Goal: Use online tool/utility: Utilize a website feature to perform a specific function

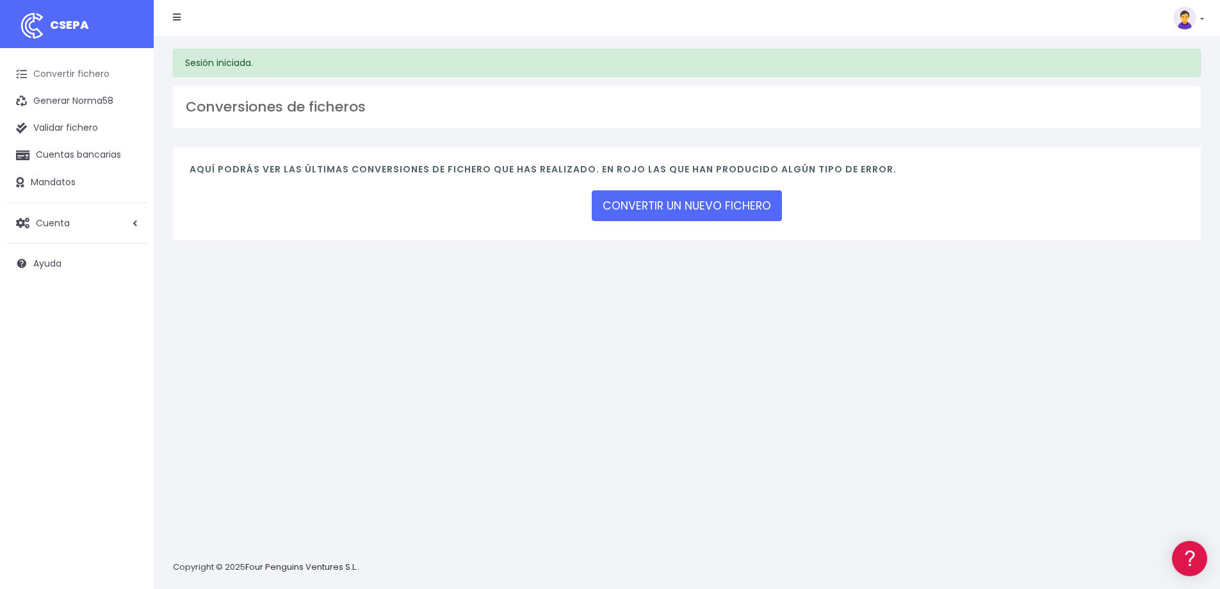
click at [76, 73] on link "Convertir fichero" at bounding box center [76, 74] width 141 height 27
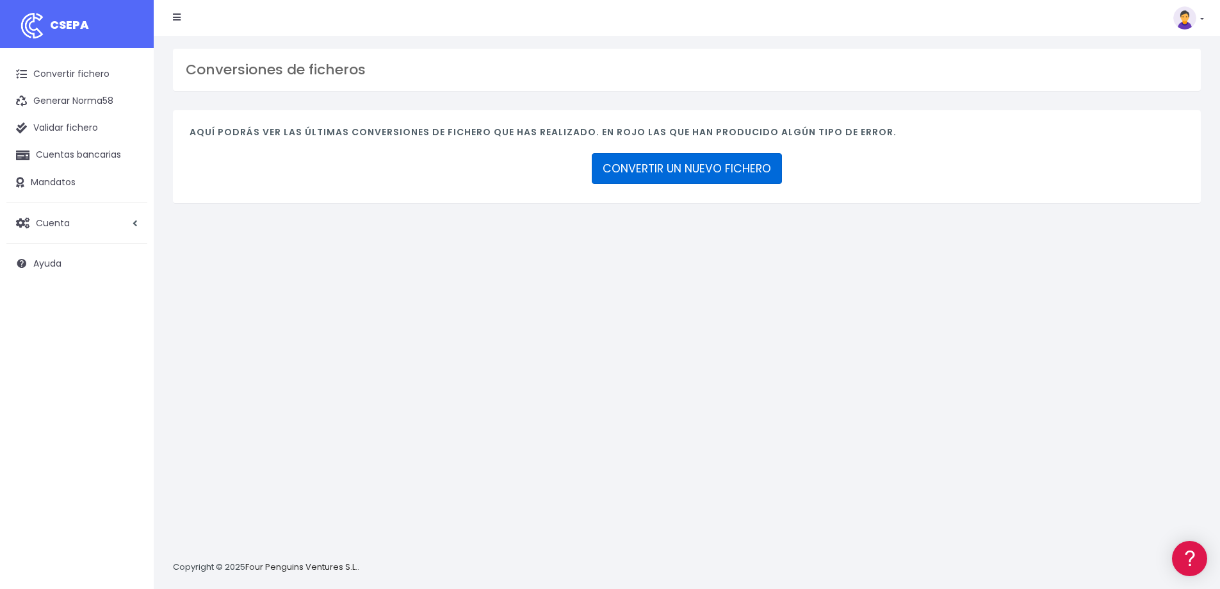
drag, startPoint x: 661, startPoint y: 170, endPoint x: 779, endPoint y: 206, distance: 123.2
click at [663, 169] on link "CONVERTIR UN NUEVO FICHERO" at bounding box center [687, 168] width 190 height 31
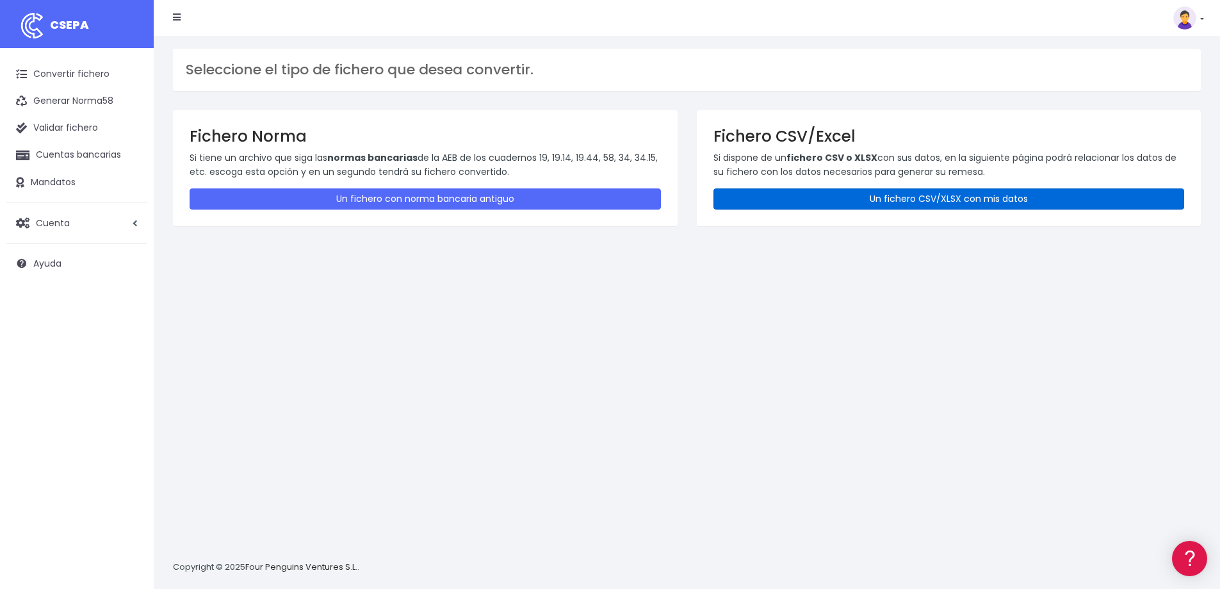
click at [826, 198] on link "Un fichero CSV/XLSX con mis datos" at bounding box center [950, 198] width 472 height 21
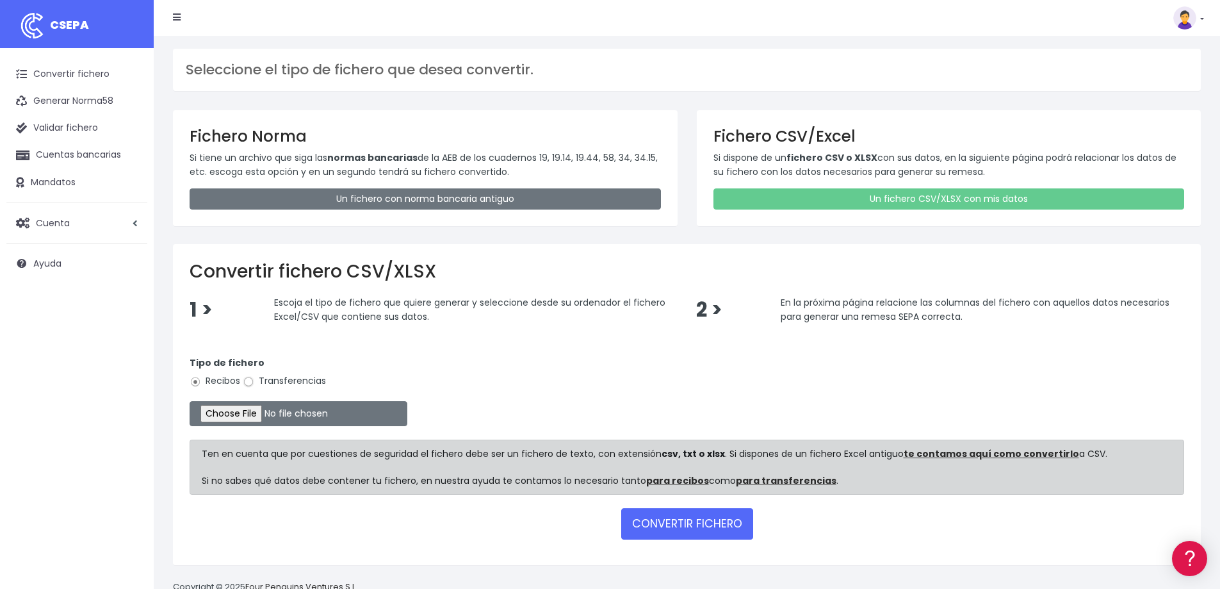
click at [250, 381] on input "Transferencias" at bounding box center [249, 382] width 12 height 12
radio input "true"
click at [269, 414] on input "file" at bounding box center [299, 413] width 218 height 25
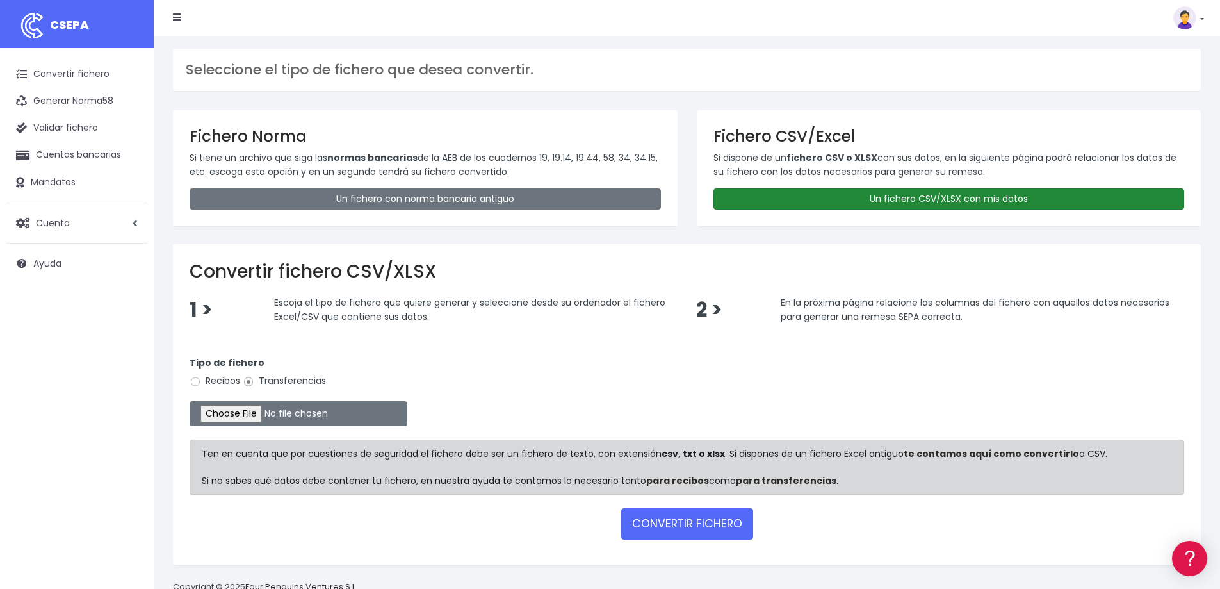
click at [785, 201] on link "Un fichero CSV/XLSX con mis datos" at bounding box center [950, 198] width 472 height 21
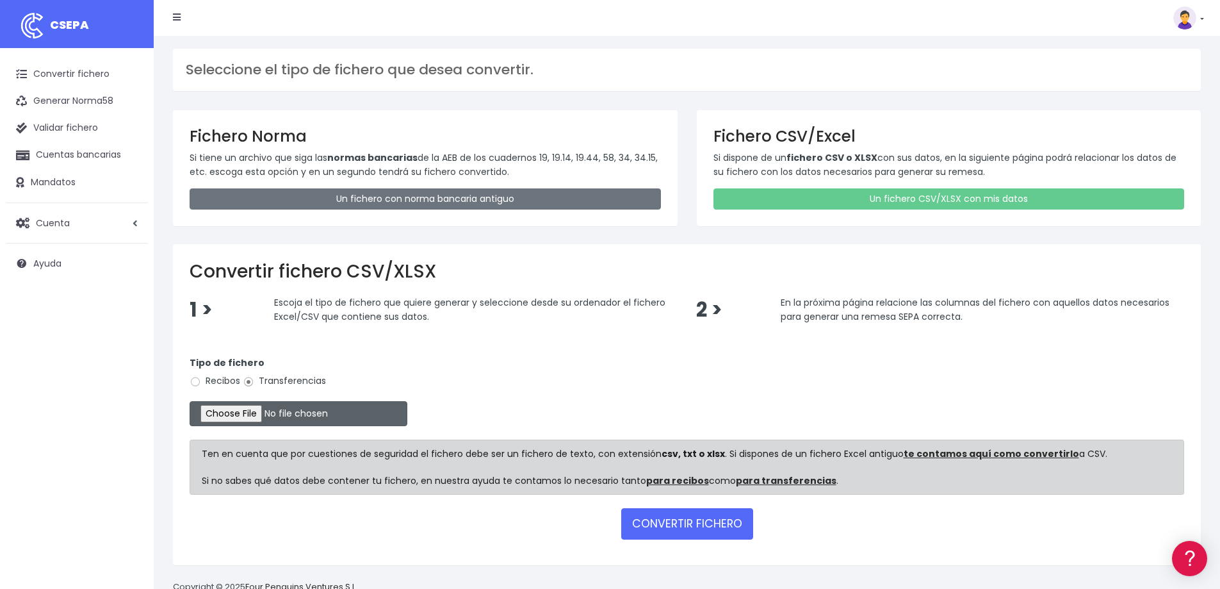
click at [258, 414] on input "file" at bounding box center [299, 413] width 218 height 25
click at [265, 409] on input "file" at bounding box center [299, 413] width 218 height 25
type input "C:\fakepath\08 NOMINAS AGOSTO 2025.xlsx"
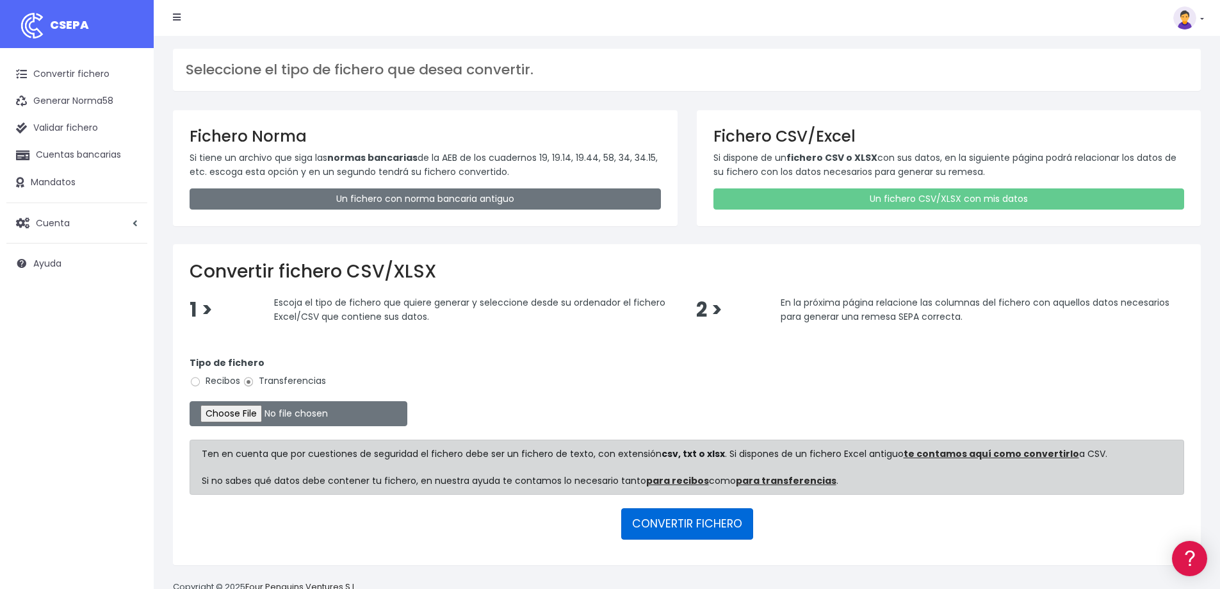
click at [712, 525] on button "CONVERTIR FICHERO" at bounding box center [687, 523] width 132 height 31
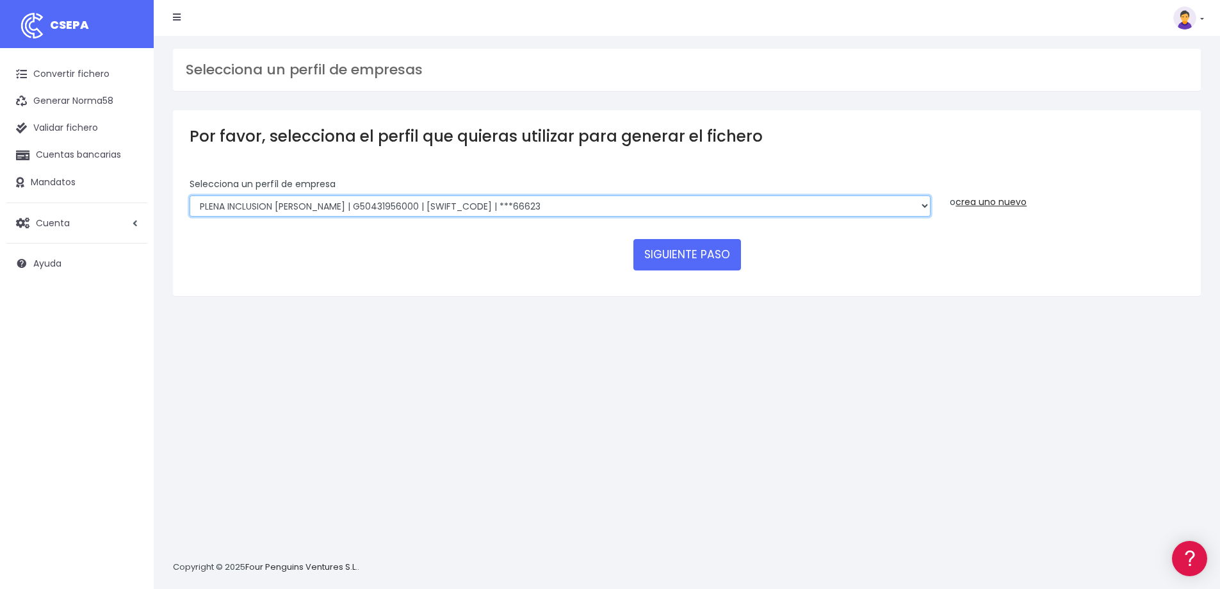
click at [739, 207] on select "PLENA INCLUSION ARAGON | G50431956000 | CAZRES2ZXXX | ***66623 PLENA INCLUSION …" at bounding box center [560, 206] width 741 height 22
click at [190, 195] on select "PLENA INCLUSION ARAGON | G50431956000 | CAZRES2ZXXX | ***66623 PLENA INCLUSION …" at bounding box center [560, 206] width 741 height 22
click at [712, 257] on button "SIGUIENTE PASO" at bounding box center [688, 254] width 108 height 31
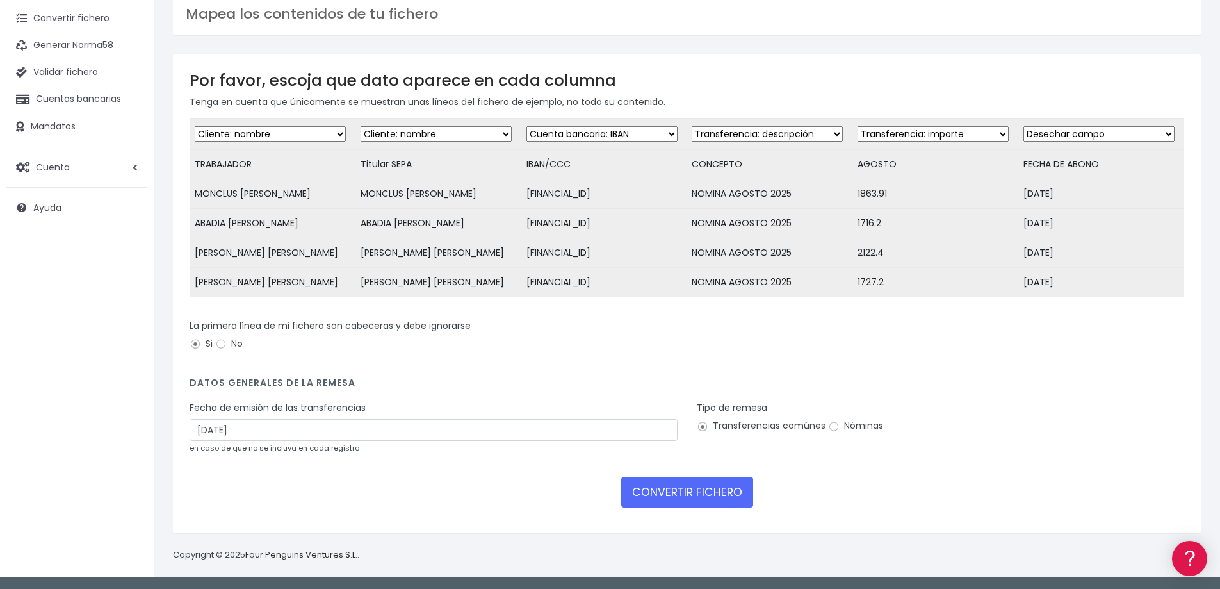
scroll to position [79, 0]
click at [220, 341] on input "No" at bounding box center [221, 344] width 12 height 12
radio input "true"
click at [195, 341] on input "Si" at bounding box center [196, 344] width 12 height 12
radio input "true"
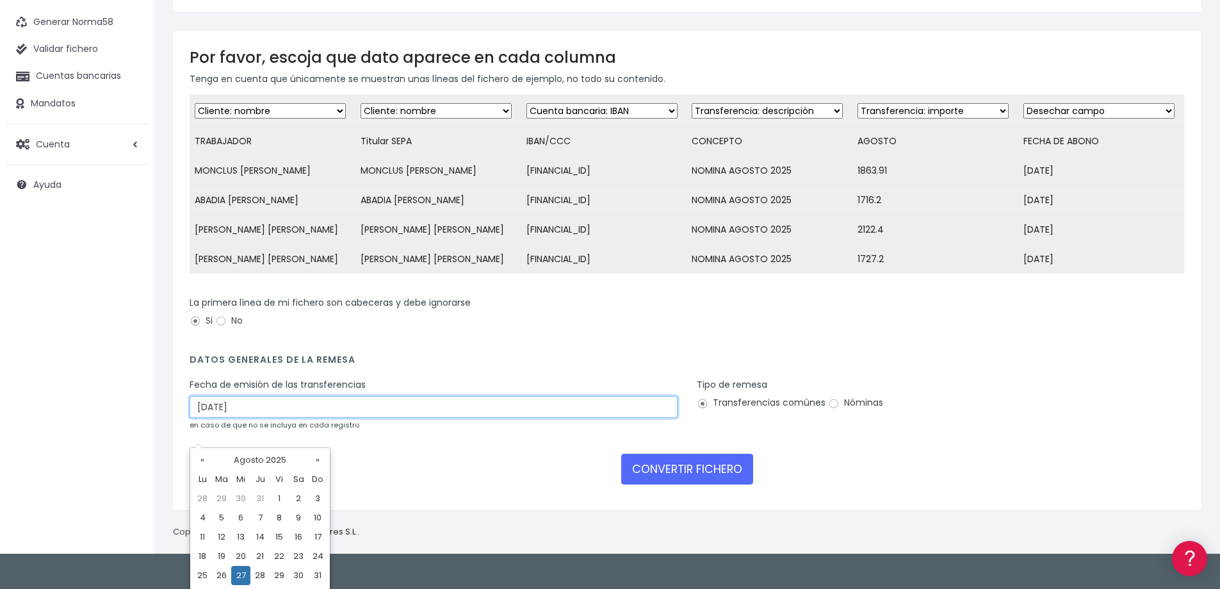
click at [204, 418] on input "27/08/2025" at bounding box center [434, 407] width 488 height 22
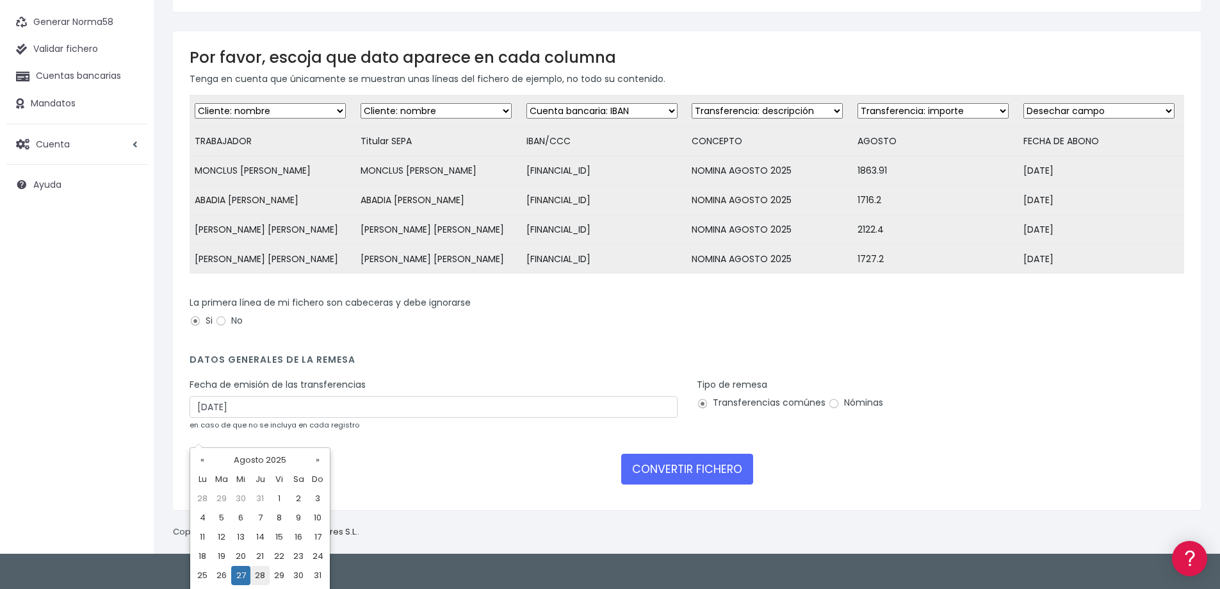
click at [260, 573] on td "28" at bounding box center [259, 575] width 19 height 19
type input "28/08/2025"
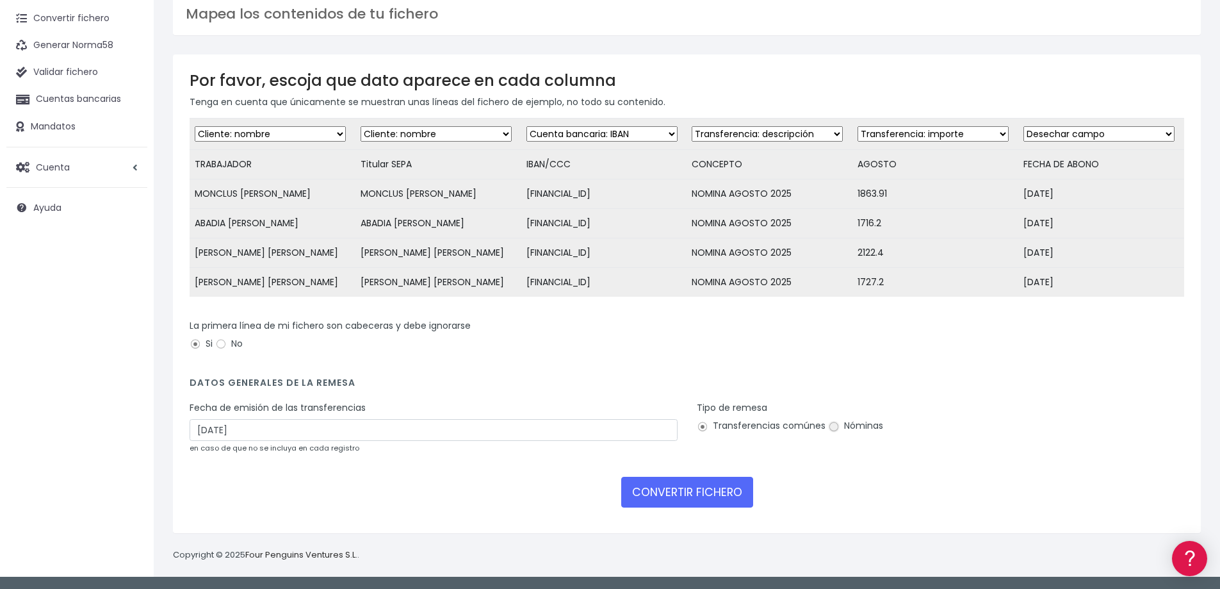
click at [828, 423] on input "Nóminas" at bounding box center [834, 427] width 12 height 12
radio input "true"
click at [707, 493] on button "CONVERTIR FICHERO" at bounding box center [687, 492] width 132 height 31
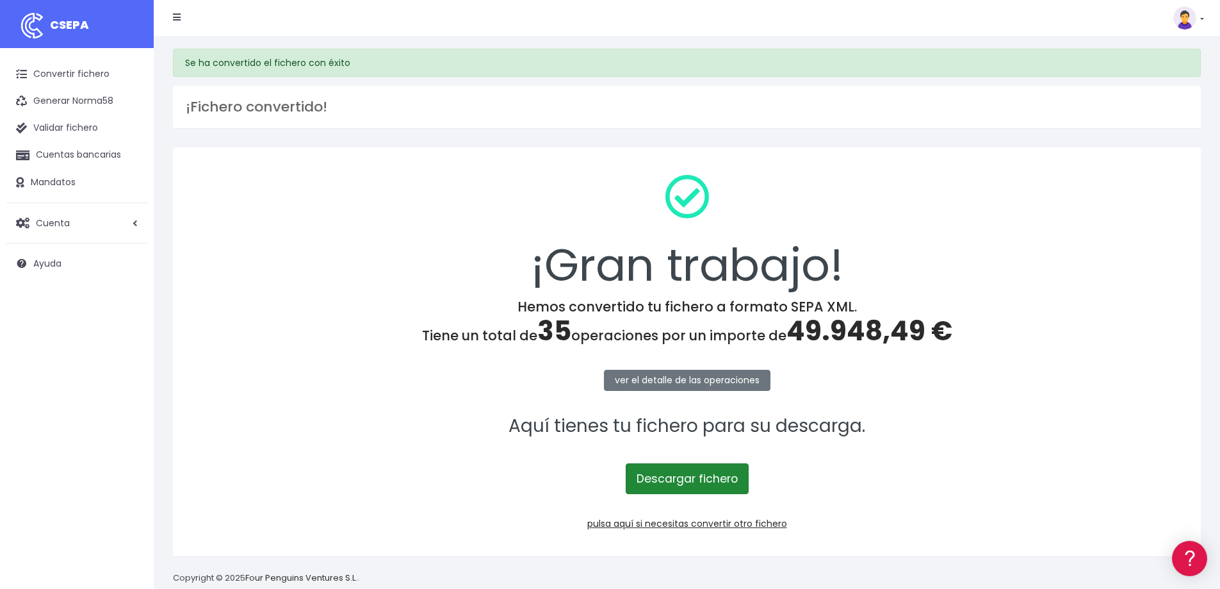
click at [710, 478] on link "Descargar fichero" at bounding box center [687, 478] width 123 height 31
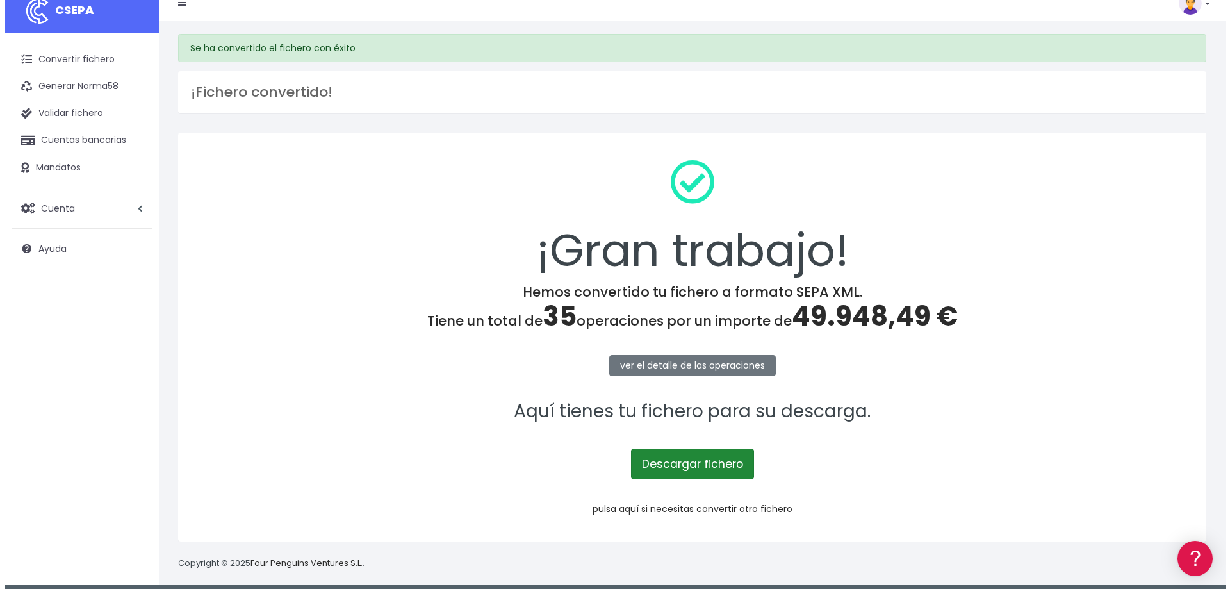
scroll to position [23, 0]
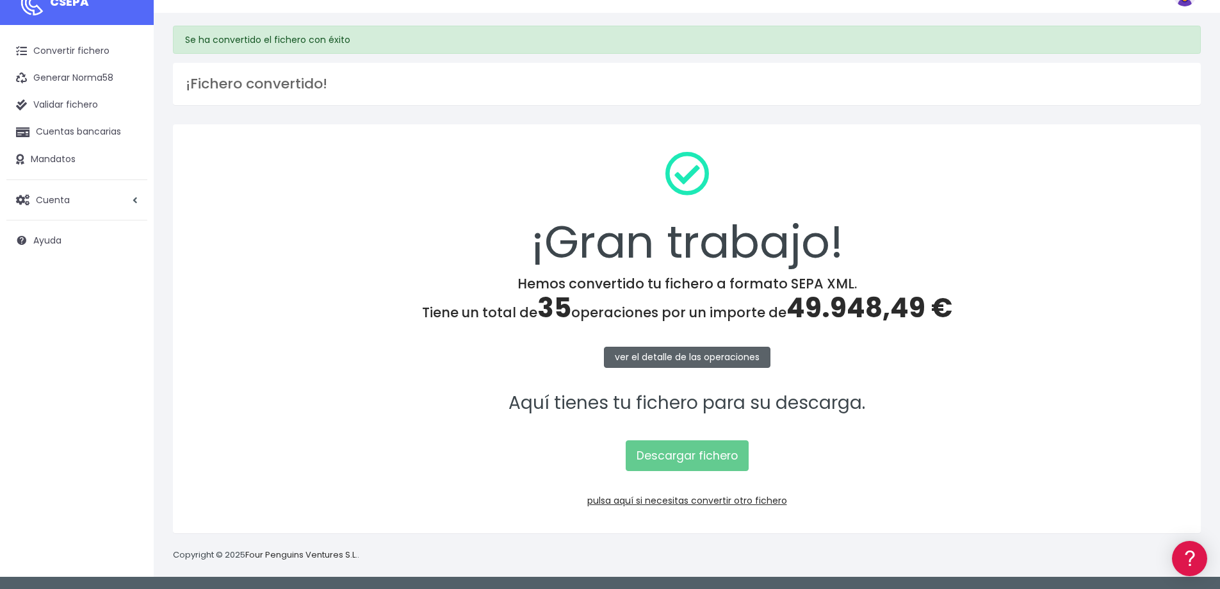
click at [718, 358] on link "ver el detalle de las operaciones" at bounding box center [687, 357] width 167 height 21
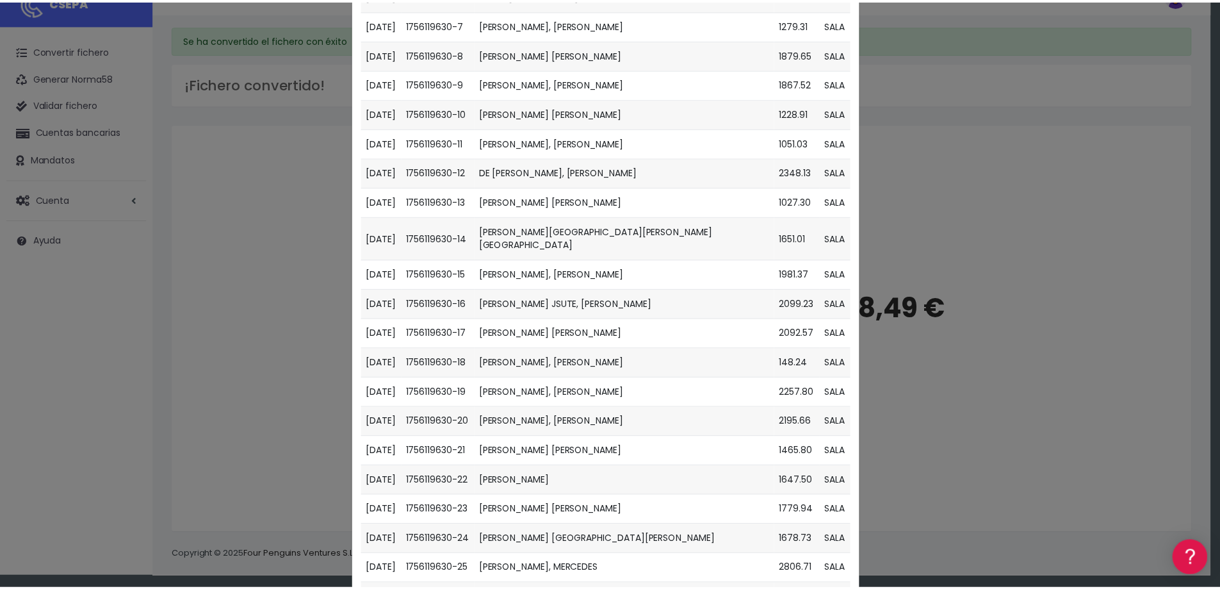
scroll to position [0, 0]
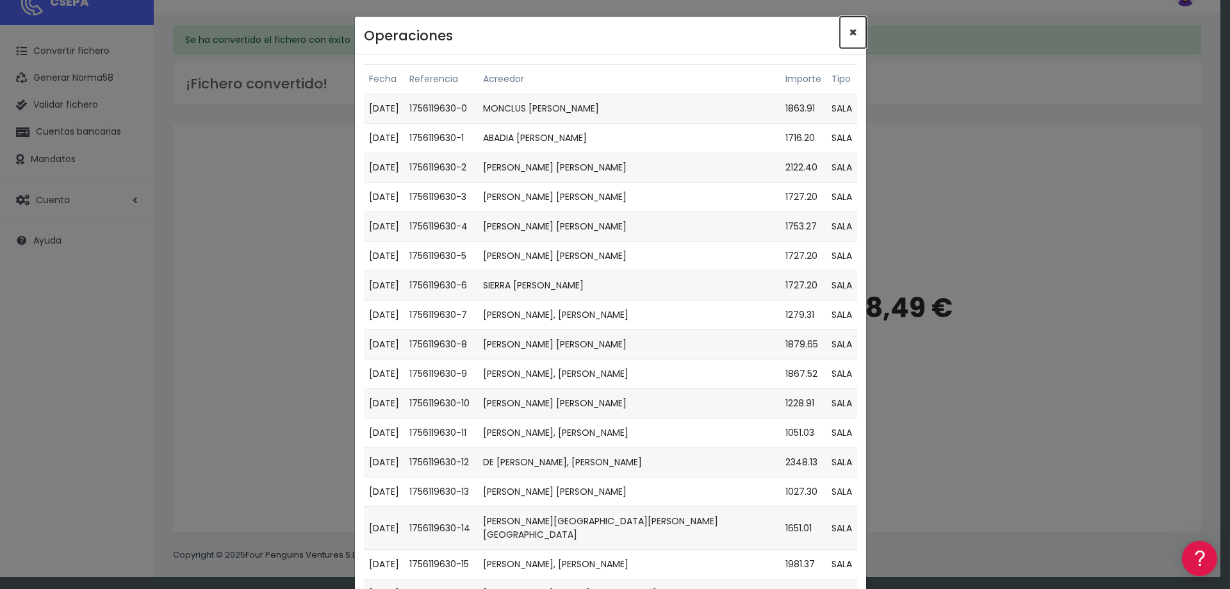
click at [849, 31] on span "×" at bounding box center [853, 32] width 8 height 19
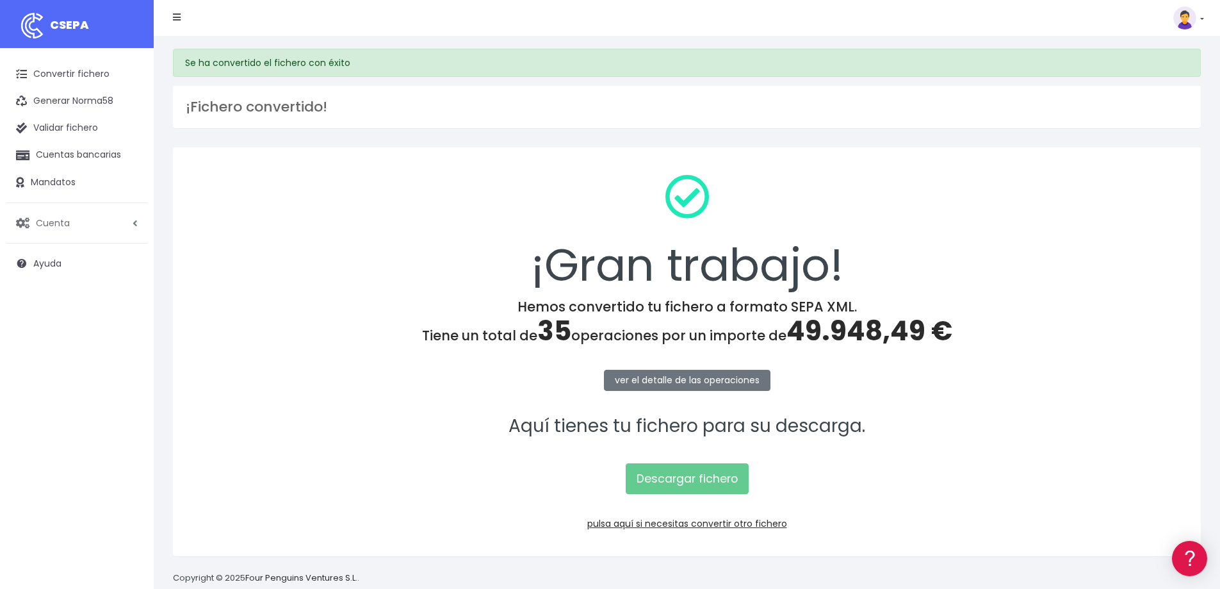
click at [51, 223] on span "Cuenta" at bounding box center [53, 222] width 34 height 13
click at [51, 254] on link "Perfiles" at bounding box center [84, 254] width 127 height 23
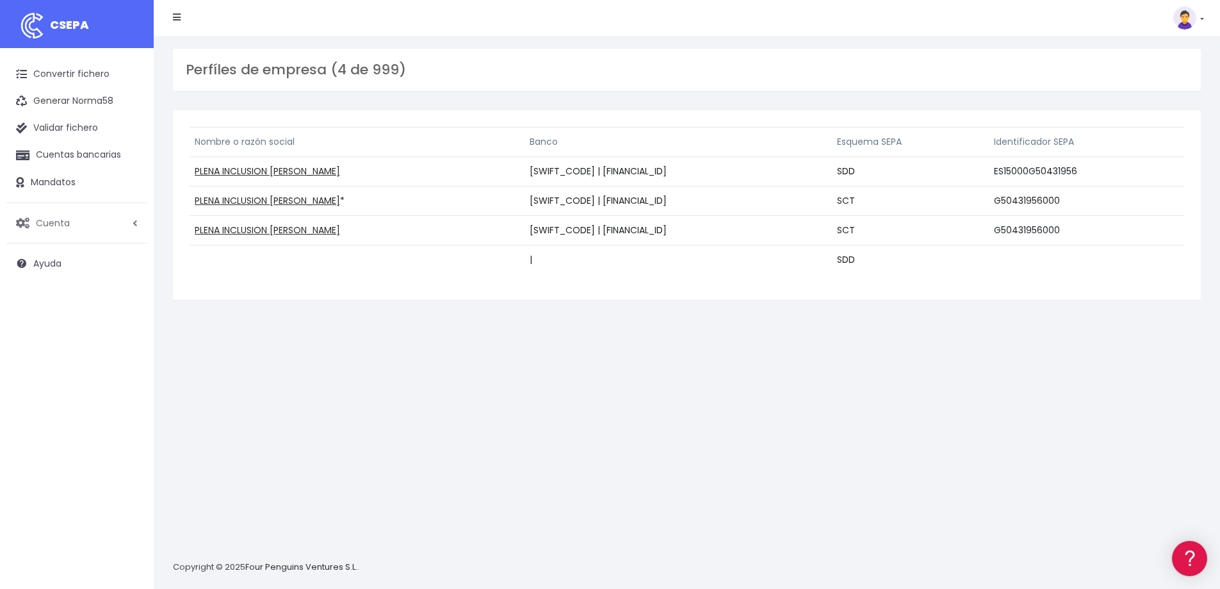
click at [133, 224] on icon at bounding box center [135, 223] width 5 height 10
click at [58, 183] on link "Mandatos" at bounding box center [76, 182] width 141 height 27
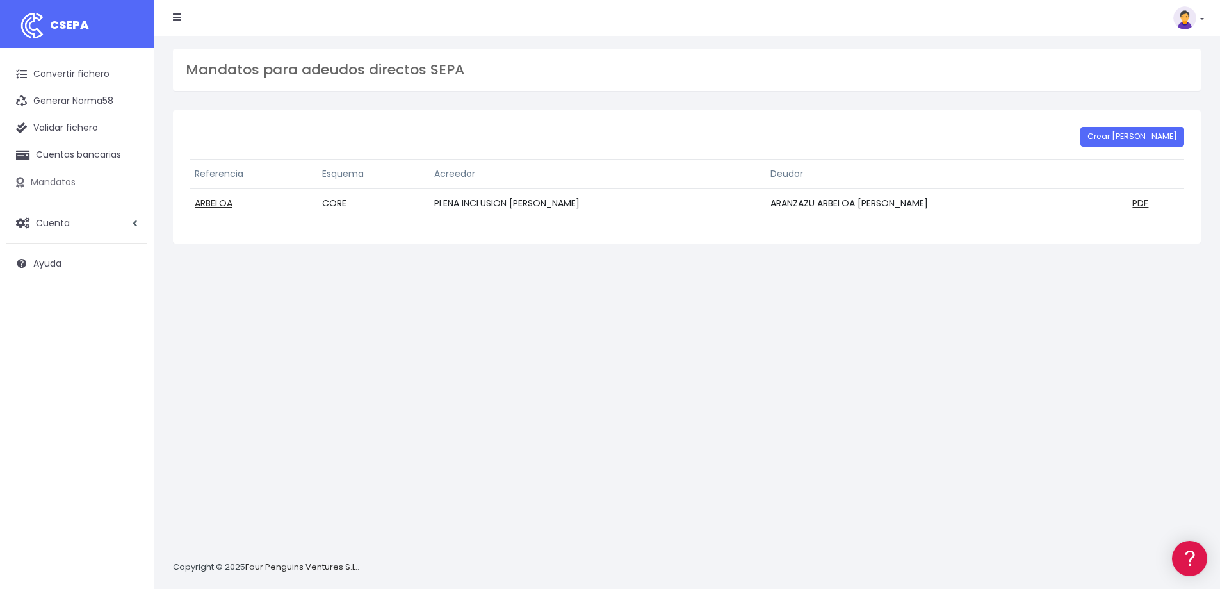
click at [54, 182] on link "Mandatos" at bounding box center [76, 182] width 141 height 27
click at [1200, 18] on link at bounding box center [1189, 17] width 31 height 23
click at [1138, 179] on link "Salir" at bounding box center [1159, 178] width 88 height 24
